Goal: Task Accomplishment & Management: Manage account settings

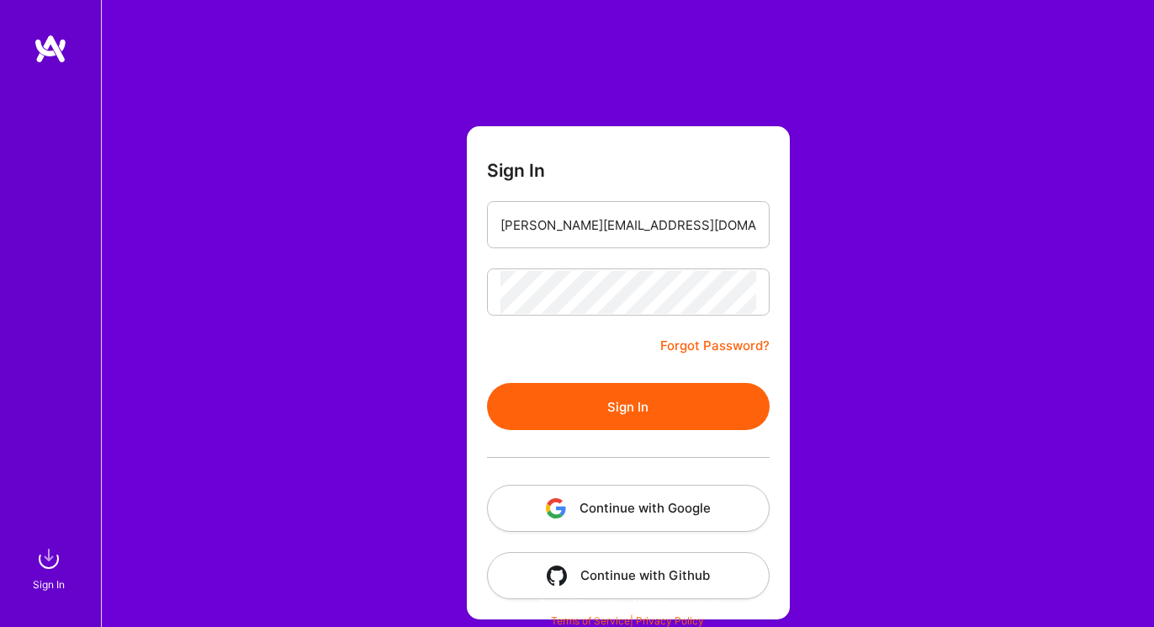
click at [602, 407] on button "Sign In" at bounding box center [628, 406] width 283 height 47
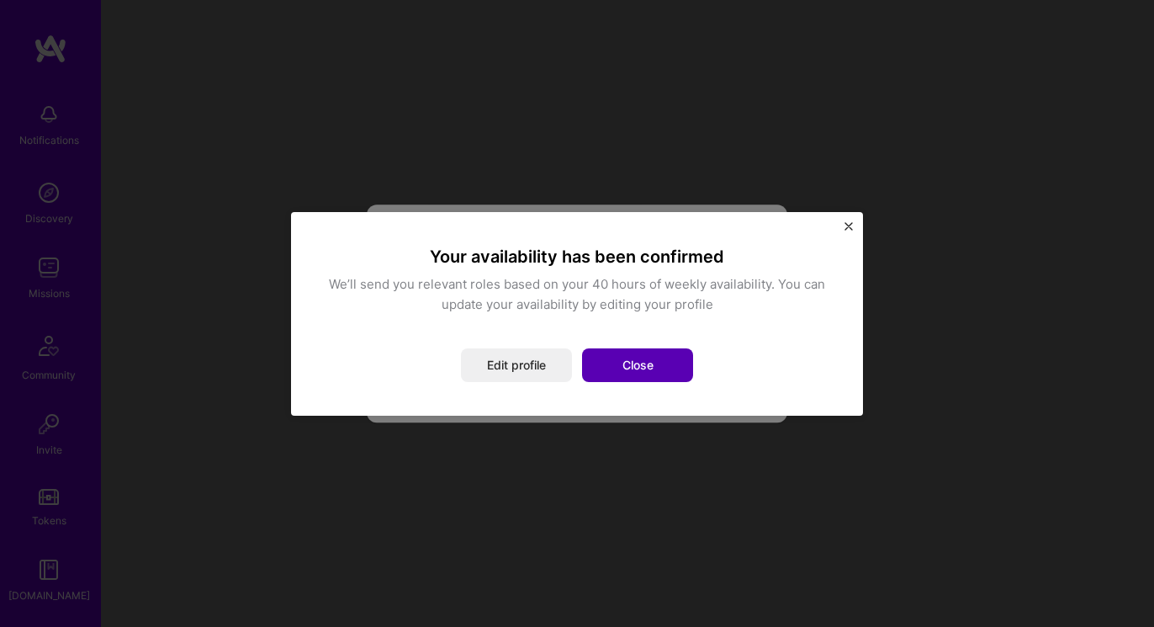
click at [657, 352] on button "Close" at bounding box center [637, 365] width 111 height 34
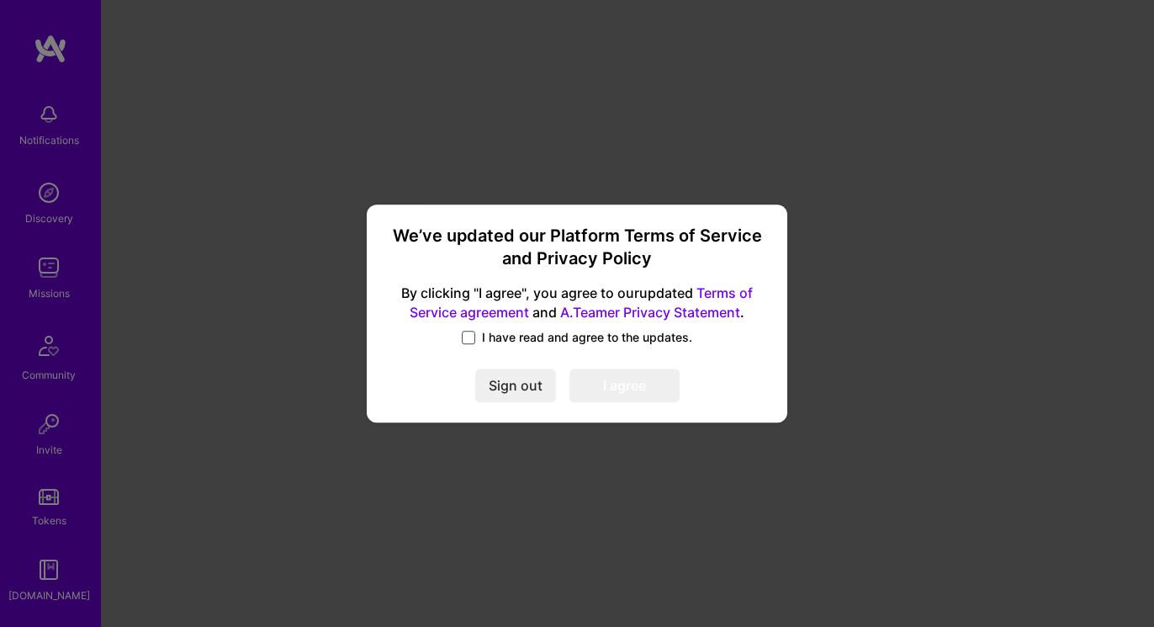
click at [464, 339] on span at bounding box center [468, 337] width 13 height 13
click at [0, 0] on input "I have read and agree to the updates." at bounding box center [0, 0] width 0 height 0
click at [622, 398] on button "I agree" at bounding box center [624, 386] width 110 height 34
